Goal: Task Accomplishment & Management: Complete application form

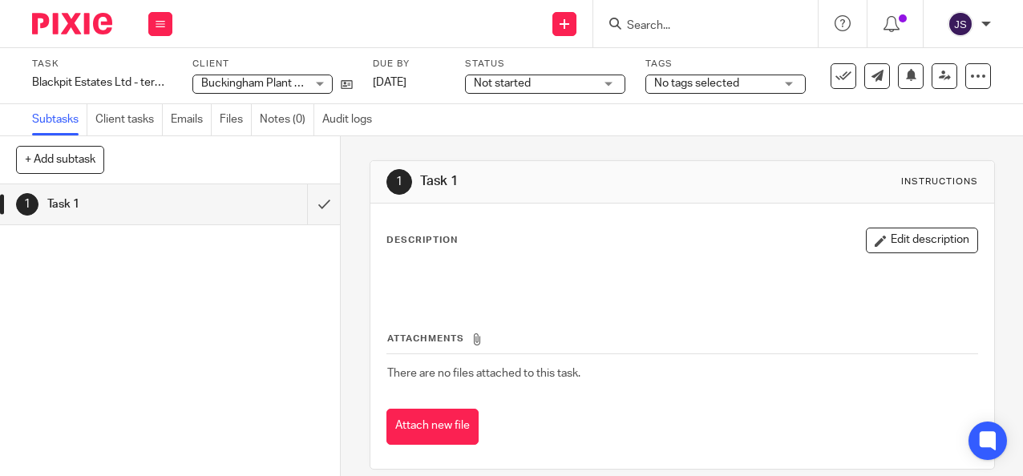
click at [638, 26] on input "Search" at bounding box center [698, 26] width 144 height 14
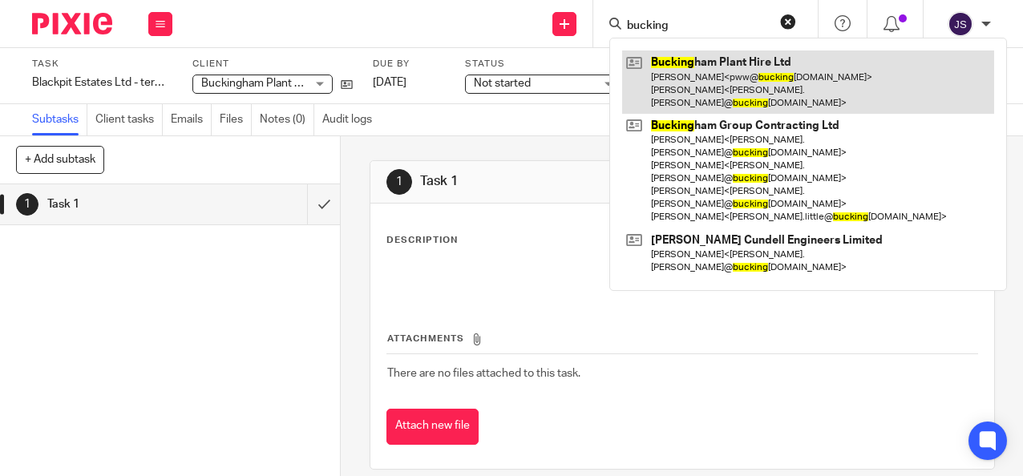
type input "bucking"
click at [665, 71] on link at bounding box center [808, 82] width 372 height 63
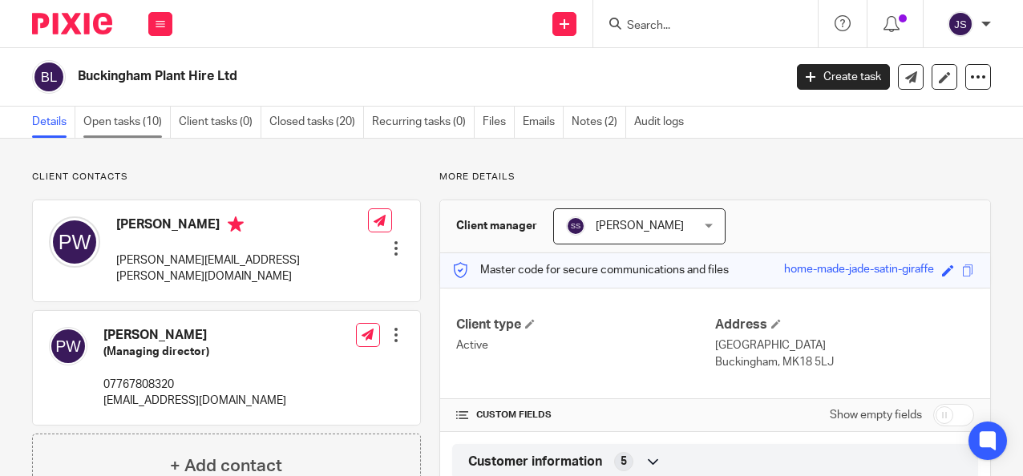
click at [141, 124] on link "Open tasks (10)" at bounding box center [126, 122] width 87 height 31
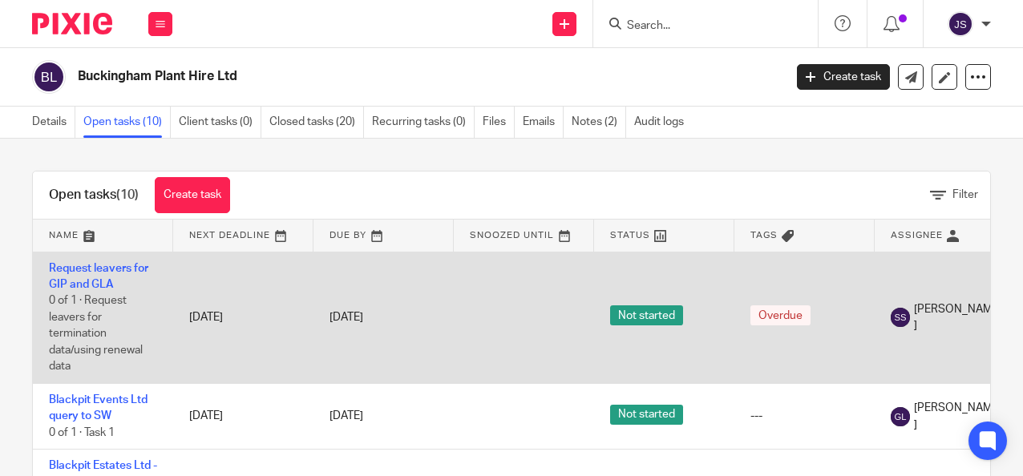
scroll to position [80, 0]
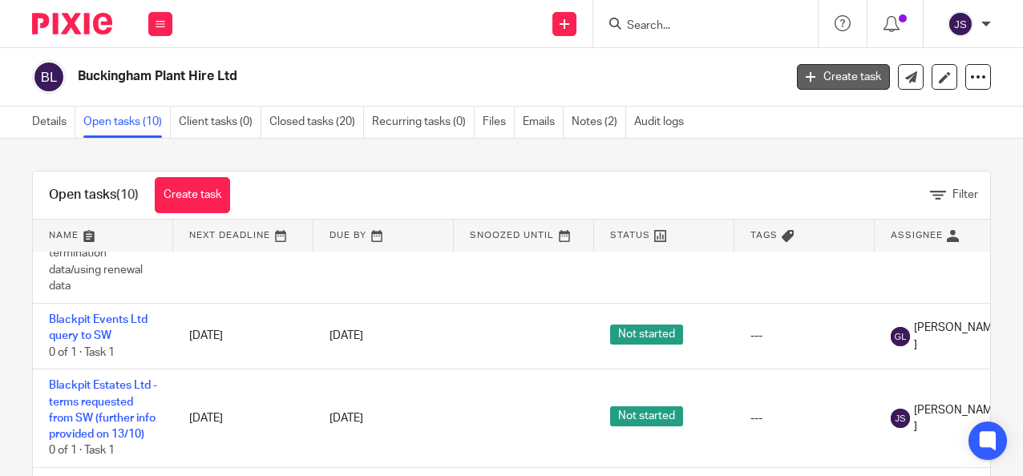
click at [816, 77] on link "Create task" at bounding box center [843, 77] width 93 height 26
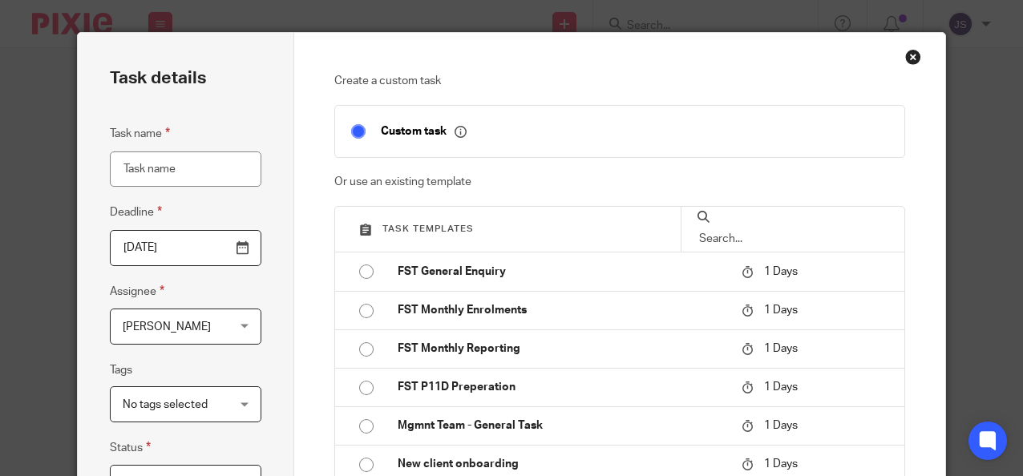
click at [146, 170] on input "Task name" at bounding box center [186, 170] width 152 height 36
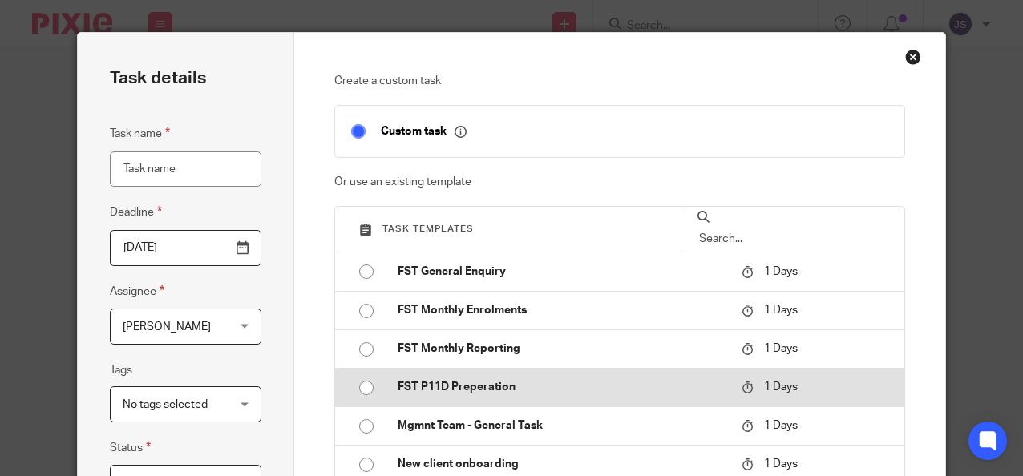
scroll to position [160, 0]
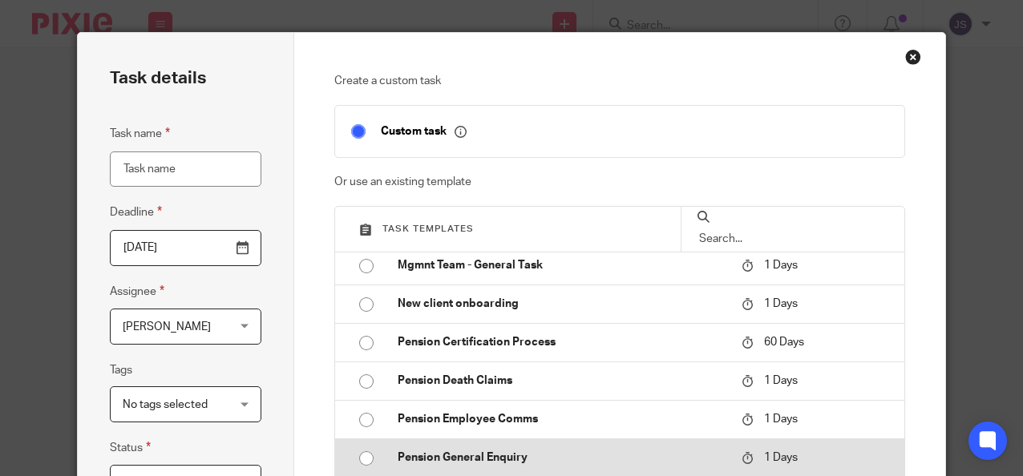
click at [356, 459] on input "radio" at bounding box center [366, 459] width 30 height 30
type input "2025-10-15"
type input "Pension General Enquiry"
checkbox input "false"
radio input "false"
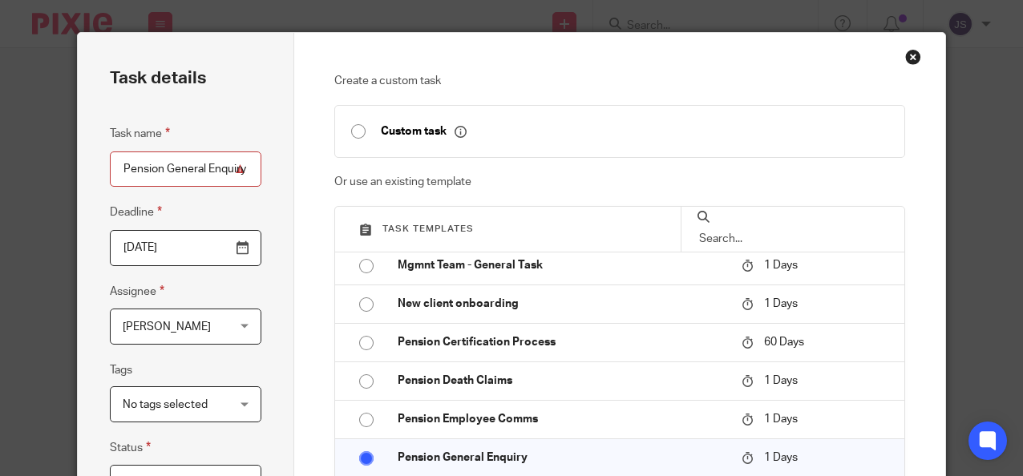
drag, startPoint x: 115, startPoint y: 165, endPoint x: 313, endPoint y: 152, distance: 198.5
click at [313, 152] on div "Task details Task name Pension General Enquiry Deadline 2025-10-15 Assignee Jul…" at bounding box center [512, 450] width 869 height 834
click at [198, 169] on input "Lits of members in SW and TPP schemes" at bounding box center [186, 170] width 152 height 36
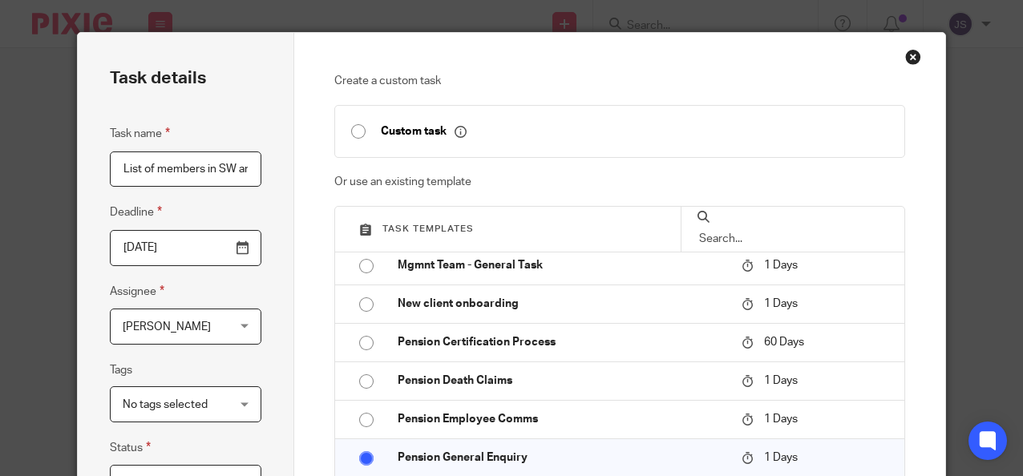
drag, startPoint x: 164, startPoint y: 168, endPoint x: 213, endPoint y: 172, distance: 49.8
click at [213, 172] on input "List of members in SW and TPP schemes" at bounding box center [186, 170] width 152 height 36
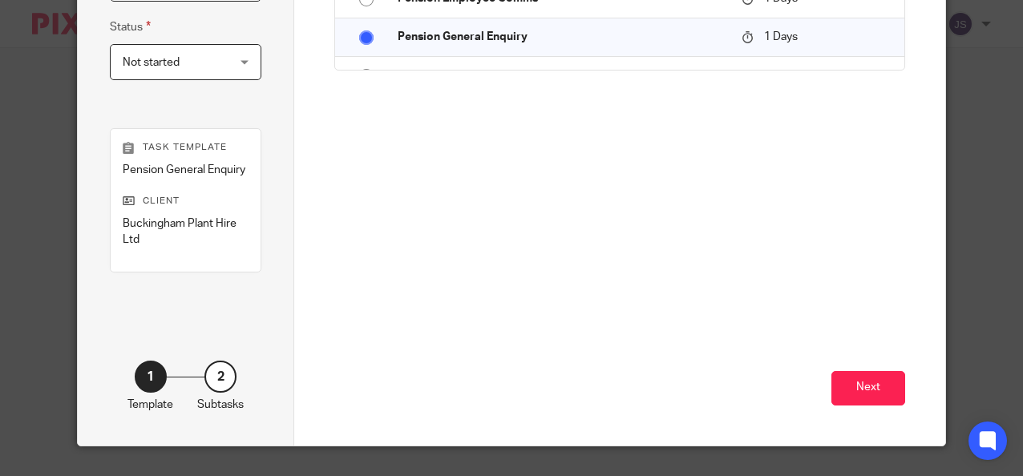
scroll to position [422, 0]
type input "List of members in TPP schemes / minimum no. of members in TPP and SW scheme to…"
click at [860, 395] on button "Next" at bounding box center [869, 388] width 74 height 34
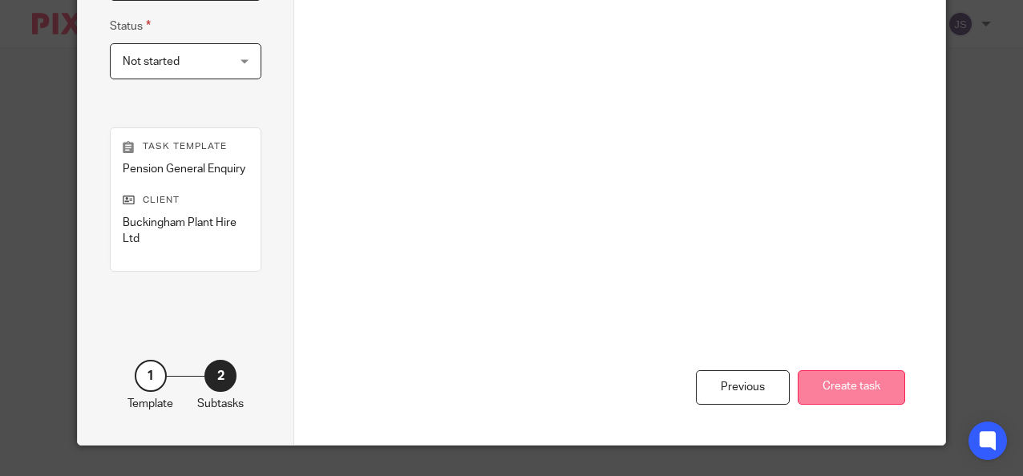
click at [859, 390] on button "Create task" at bounding box center [851, 388] width 107 height 34
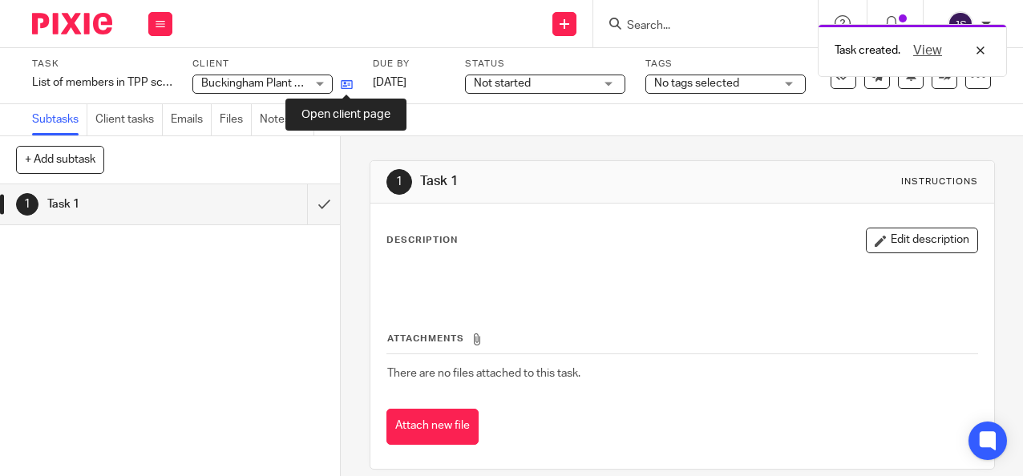
click at [346, 84] on icon at bounding box center [347, 85] width 12 height 12
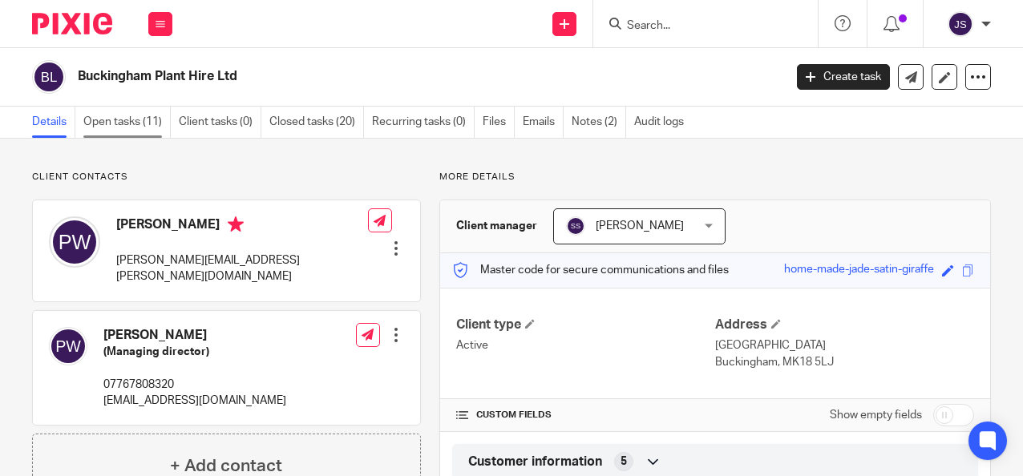
click at [129, 120] on link "Open tasks (11)" at bounding box center [126, 122] width 87 height 31
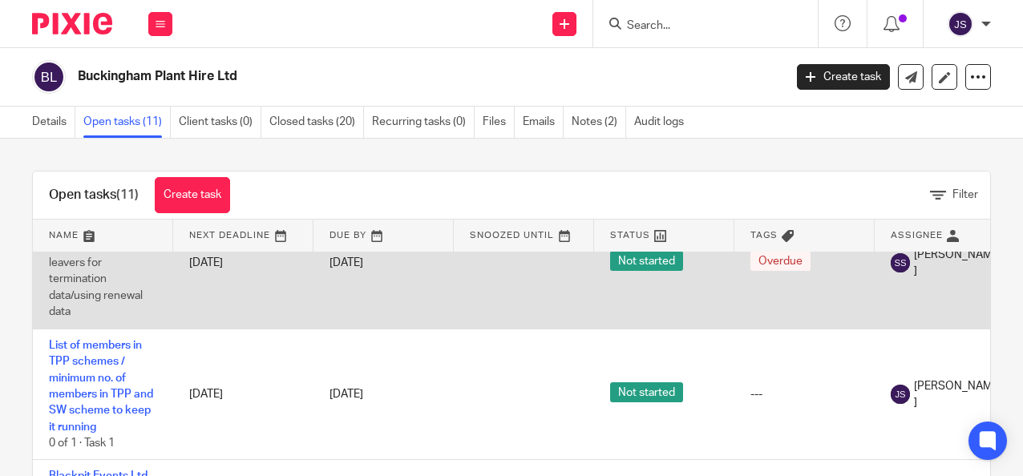
scroll to position [80, 0]
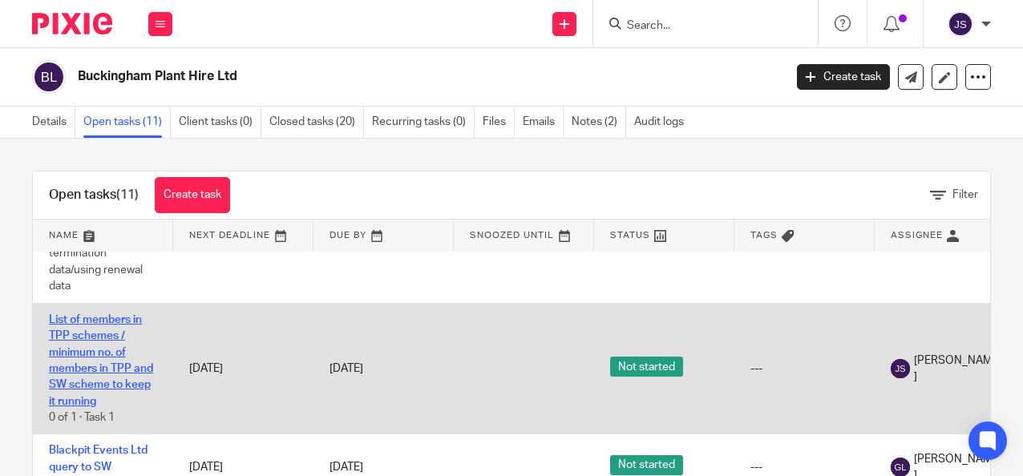
click at [84, 335] on link "List of members in TPP schemes / minimum no. of members in TPP and SW scheme to…" at bounding box center [101, 360] width 104 height 93
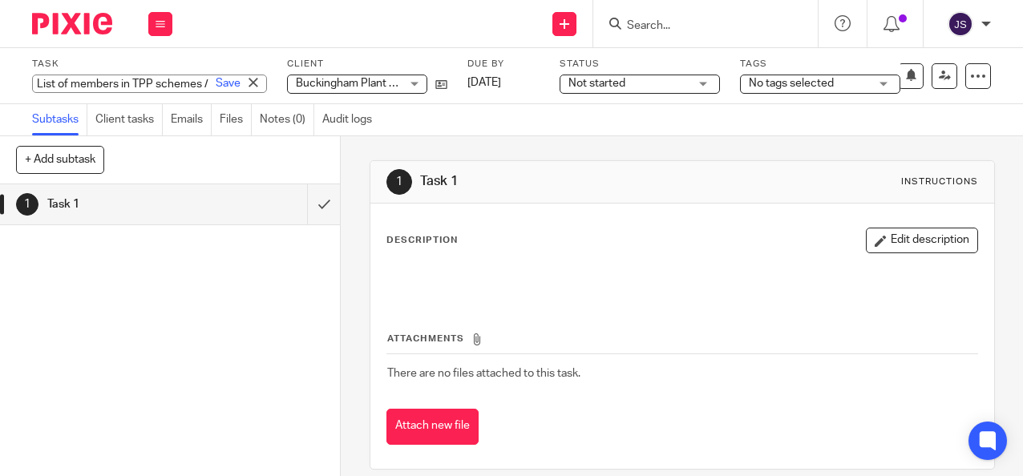
click at [120, 84] on div "List of members in TPP schemes / minimum no. of members in TPP and SW scheme to…" at bounding box center [149, 84] width 235 height 18
type input "List of members in TPP scheme / minimum no. of members in TPP and SW schemes to…"
click at [216, 79] on link "Save" at bounding box center [228, 83] width 25 height 16
